Goal: Check status: Check status

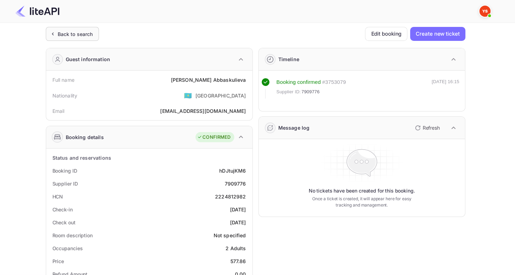
click at [63, 35] on div "Back to search" at bounding box center [75, 33] width 35 height 7
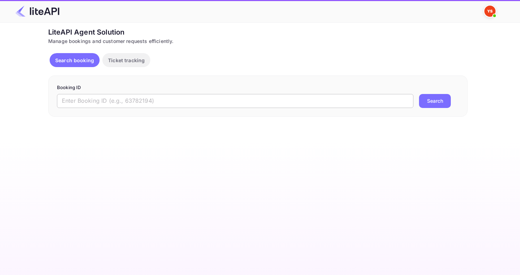
click at [160, 96] on input "text" at bounding box center [235, 101] width 356 height 14
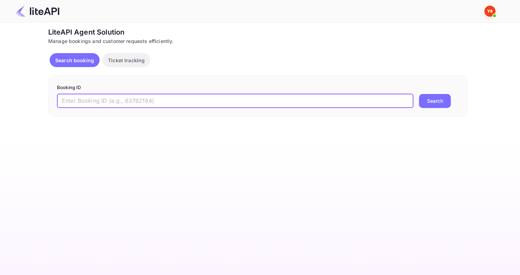
paste input "8668117"
type input "8668117"
click at [419, 94] on button "Search" at bounding box center [435, 101] width 32 height 14
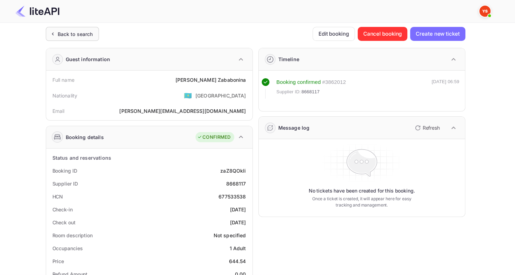
click at [67, 28] on div "Back to search" at bounding box center [72, 34] width 53 height 14
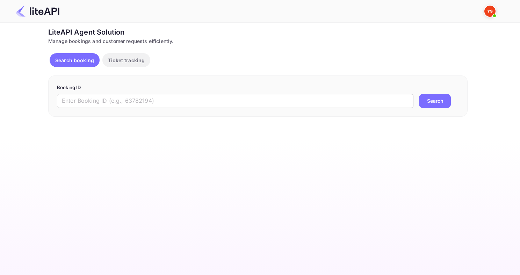
click at [122, 98] on input "text" at bounding box center [235, 101] width 356 height 14
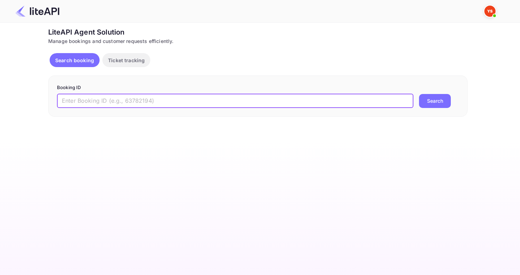
paste input "9134815"
type input "9134815"
click at [419, 94] on button "Search" at bounding box center [435, 101] width 32 height 14
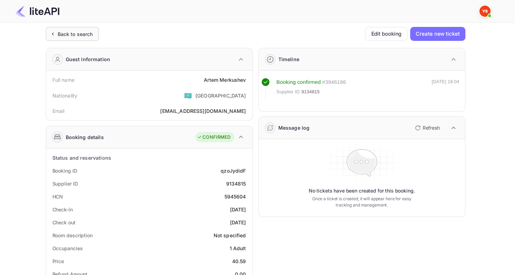
click at [66, 32] on div "Back to search" at bounding box center [75, 33] width 35 height 7
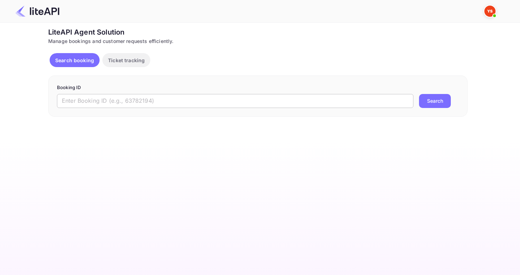
click at [136, 96] on input "text" at bounding box center [235, 101] width 356 height 14
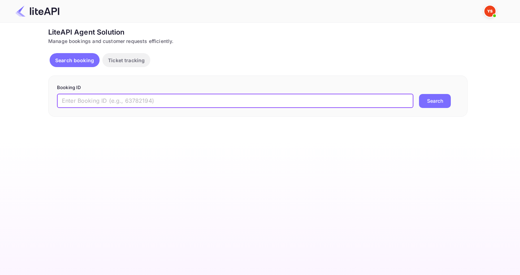
paste input "7955712"
type input "7955712"
click at [419, 94] on button "Search" at bounding box center [435, 101] width 32 height 14
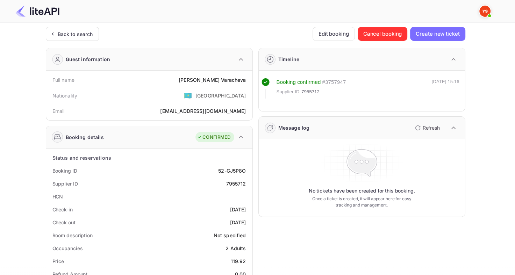
click at [79, 27] on div "Back to search" at bounding box center [72, 34] width 53 height 14
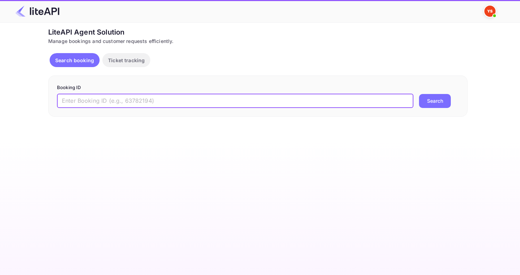
click at [100, 94] on input "text" at bounding box center [235, 101] width 356 height 14
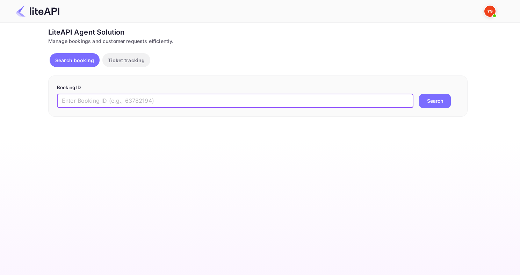
paste input "8931238"
type input "8931238"
click at [419, 94] on button "Search" at bounding box center [435, 101] width 32 height 14
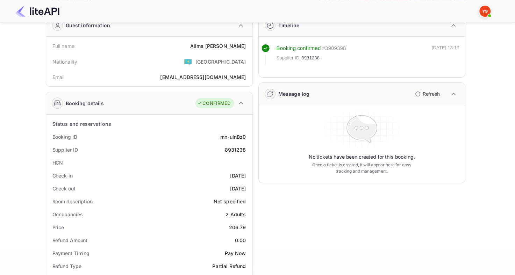
scroll to position [35, 0]
